Goal: Navigation & Orientation: Find specific page/section

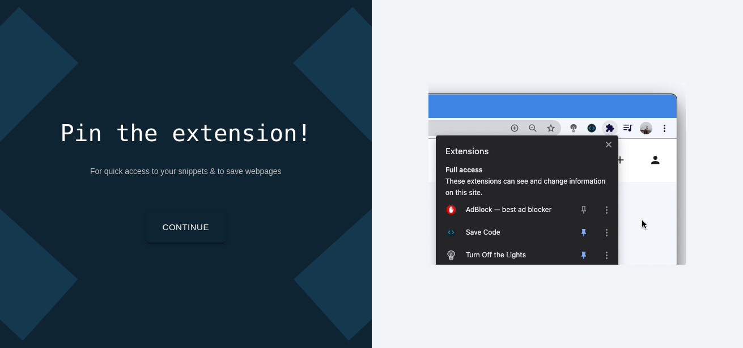
click at [202, 230] on link "Continue" at bounding box center [186, 227] width 78 height 31
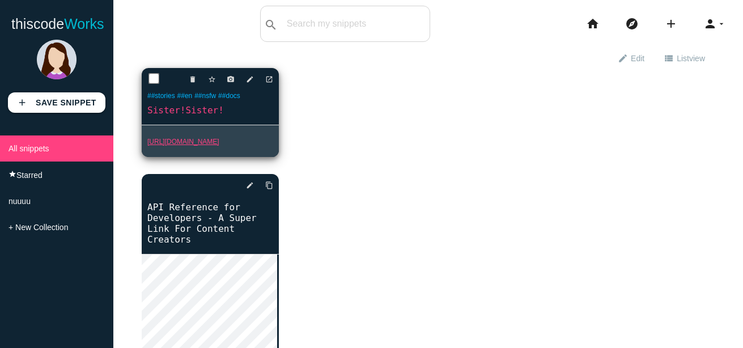
click at [176, 146] on link "https://www.notion.so/lostmytop/Sister-Sister-10d02d4a0567807599d1cb072da03824" at bounding box center [183, 142] width 72 height 8
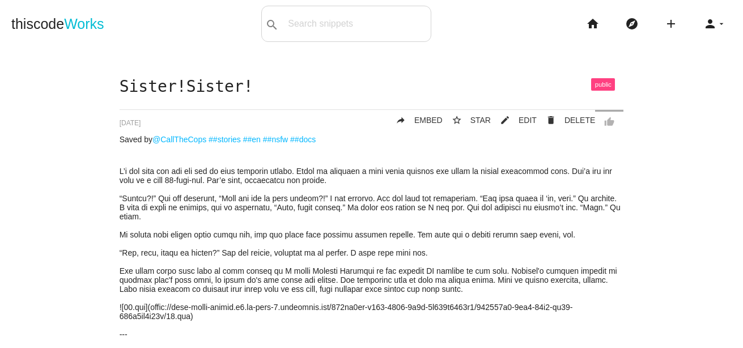
click at [704, 22] on icon "person" at bounding box center [711, 24] width 14 height 36
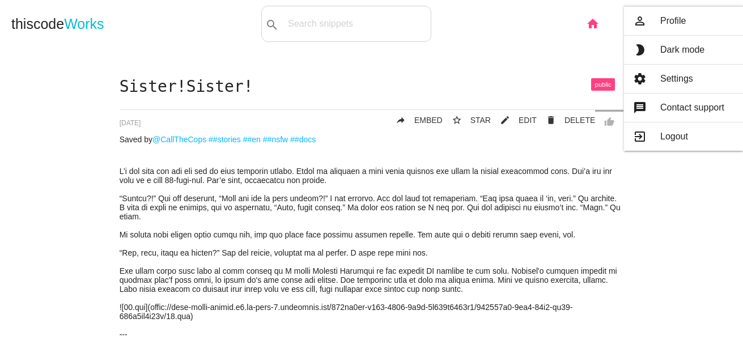
click at [586, 27] on icon "home" at bounding box center [593, 24] width 14 height 36
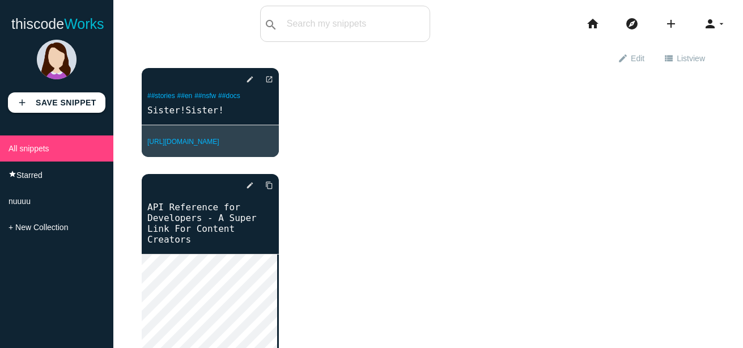
scroll to position [146, 0]
